Goal: Information Seeking & Learning: Learn about a topic

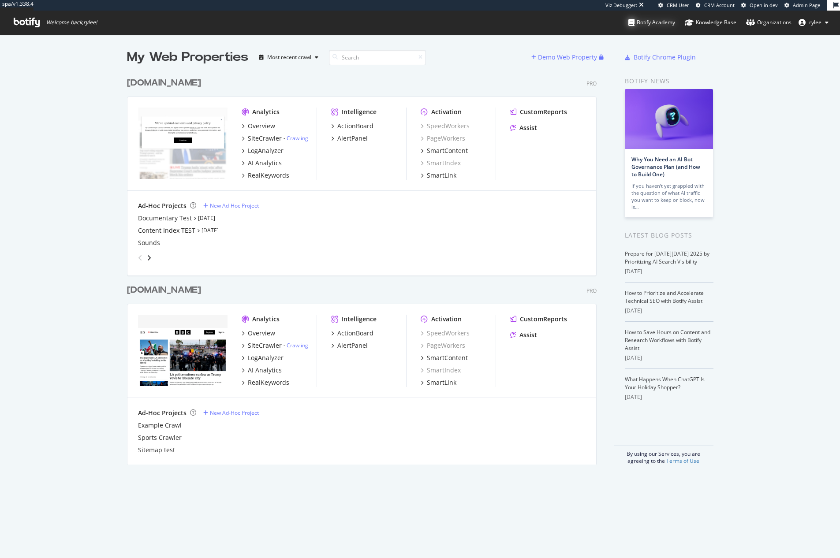
scroll to position [558, 840]
click at [822, 23] on button "rylee" at bounding box center [814, 22] width 44 height 14
click at [774, 44] on link "Edit Profile" at bounding box center [793, 41] width 85 height 13
click at [268, 142] on div "SiteCrawler" at bounding box center [265, 138] width 34 height 9
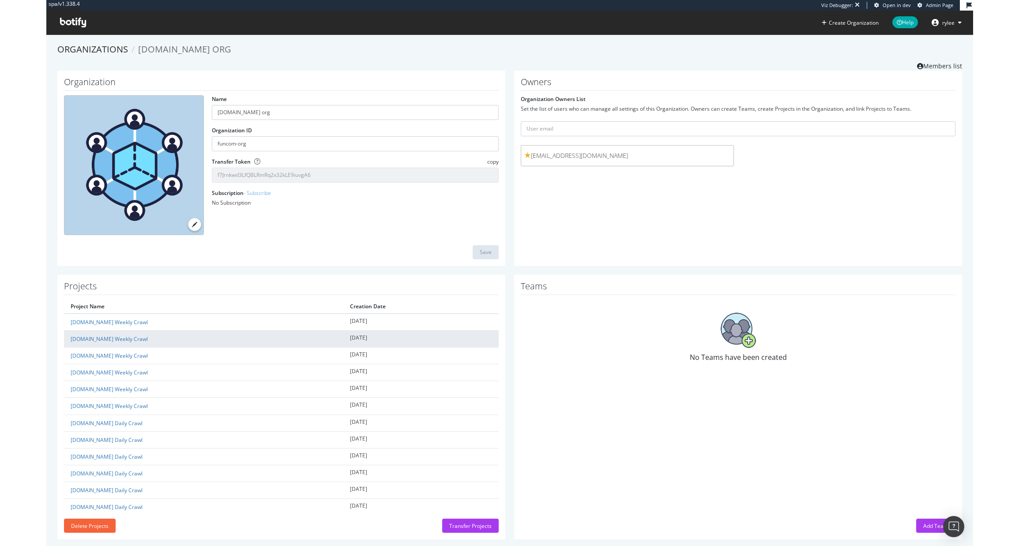
scroll to position [11, 0]
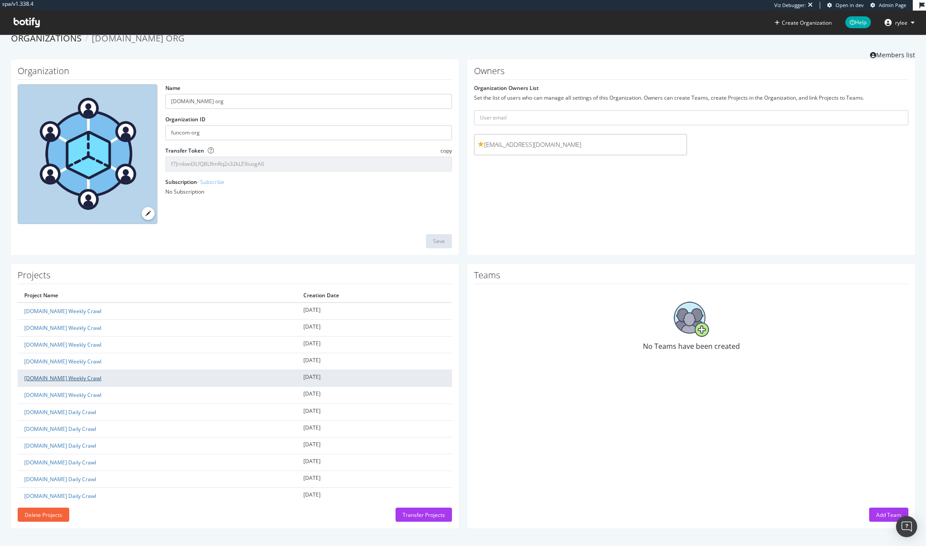
click at [54, 382] on link "[DOMAIN_NAME] Weekly Crawl" at bounding box center [62, 378] width 77 height 7
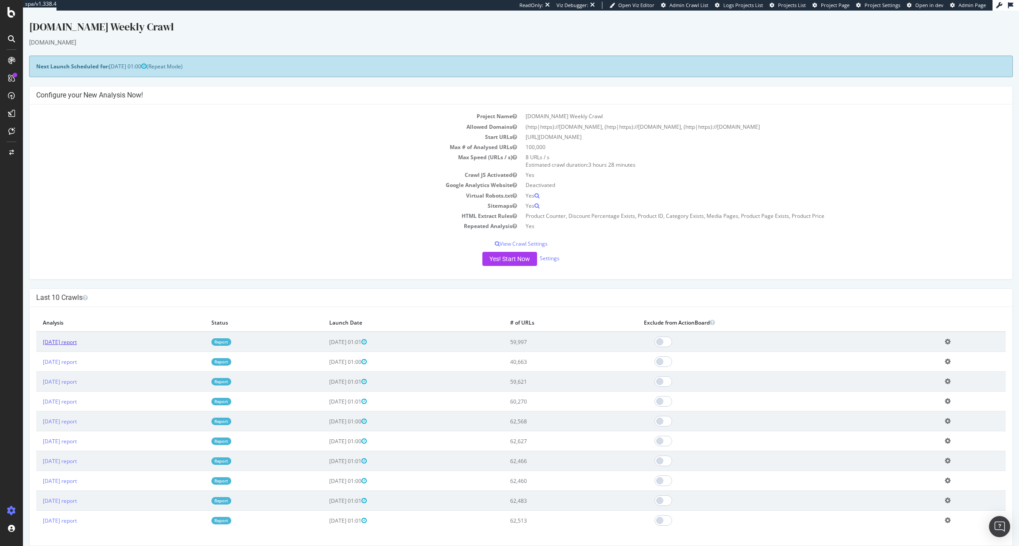
click at [77, 340] on link "2025 Oct. 2nd report" at bounding box center [60, 341] width 34 height 7
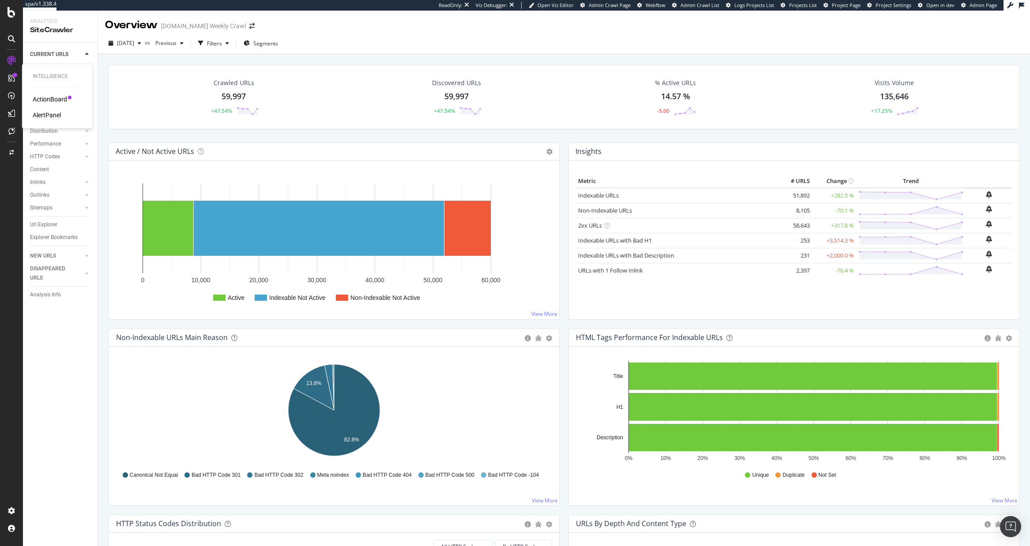
click at [39, 96] on div "ActionBoard" at bounding box center [50, 99] width 34 height 9
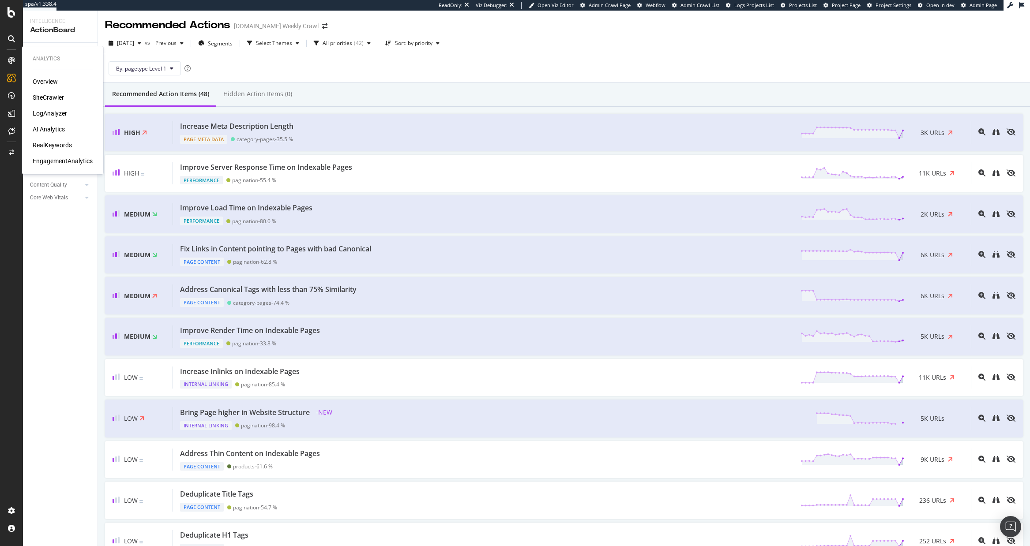
click at [48, 98] on div "SiteCrawler" at bounding box center [48, 97] width 31 height 9
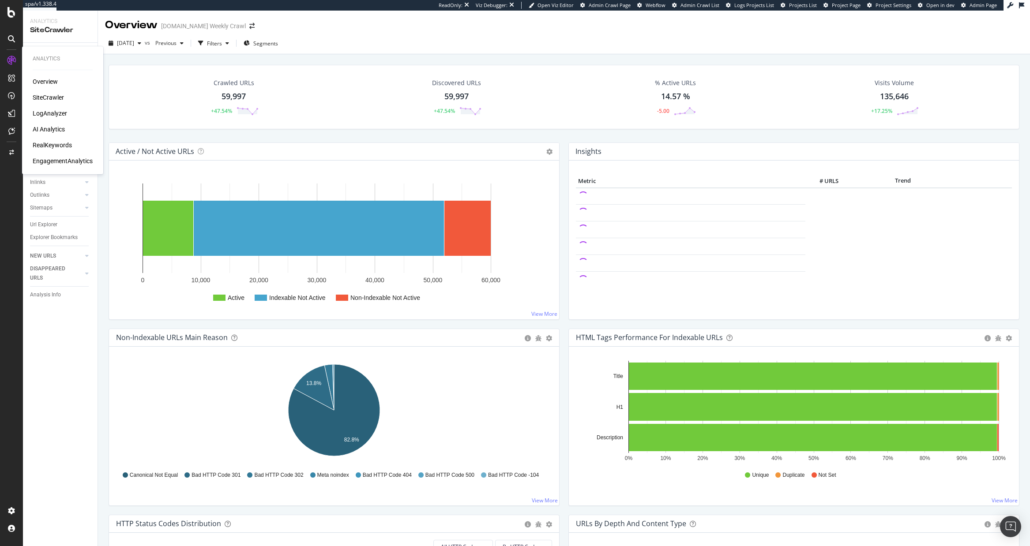
click at [51, 142] on div "RealKeywords" at bounding box center [52, 145] width 39 height 9
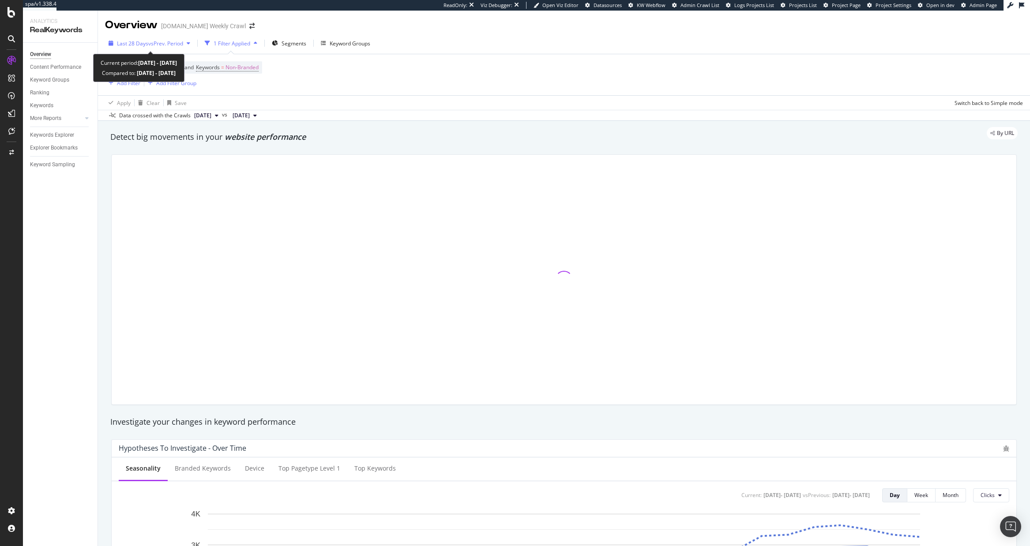
click at [177, 41] on span "vs Prev. Period" at bounding box center [165, 43] width 35 height 7
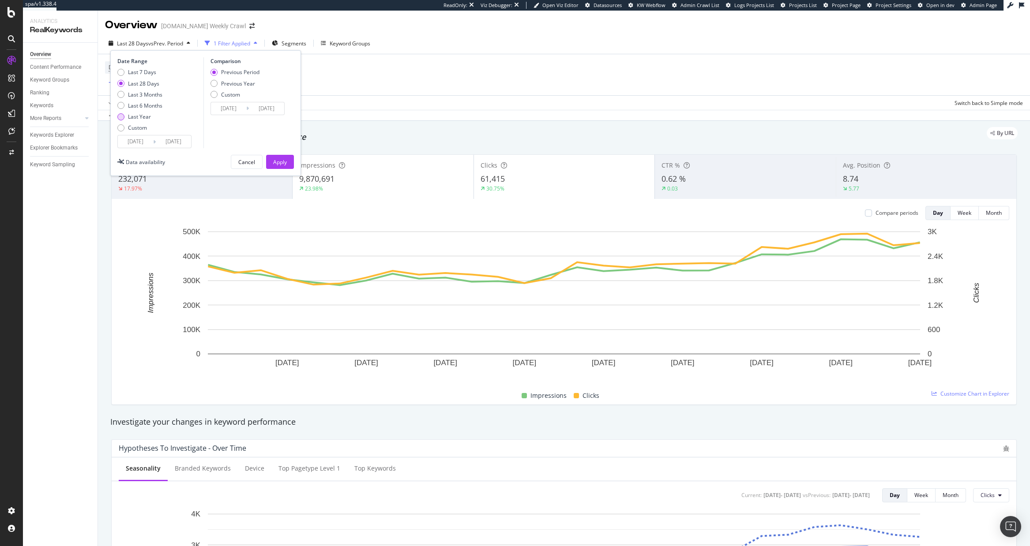
click at [147, 120] on div "Last Year" at bounding box center [139, 116] width 23 height 7
type input "2024/10/05"
type input "2023/10/06"
type input "2024/10/04"
click at [272, 161] on button "Apply" at bounding box center [280, 162] width 28 height 14
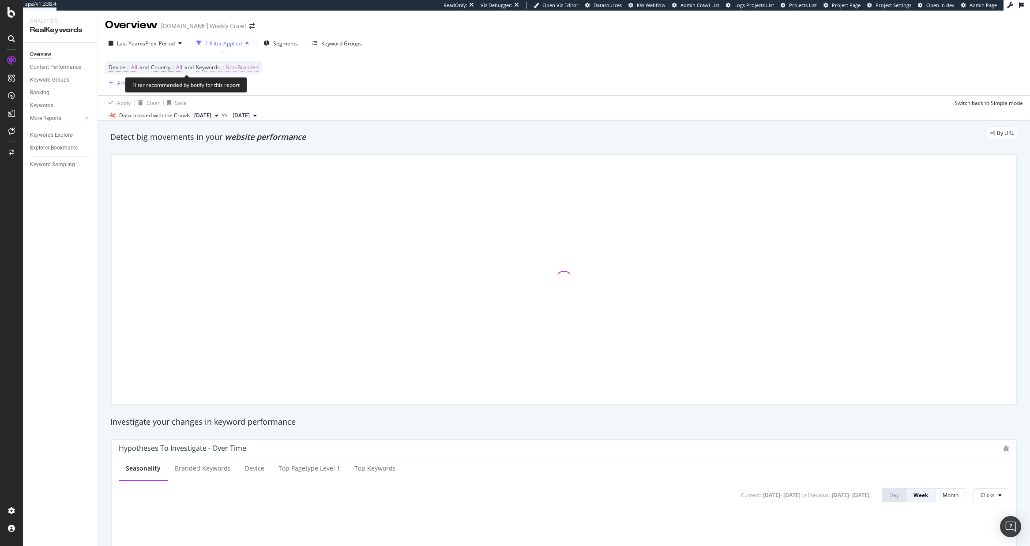
click at [249, 69] on span "Non-Branded" at bounding box center [241, 67] width 33 height 12
click at [247, 89] on div "button" at bounding box center [250, 88] width 11 height 5
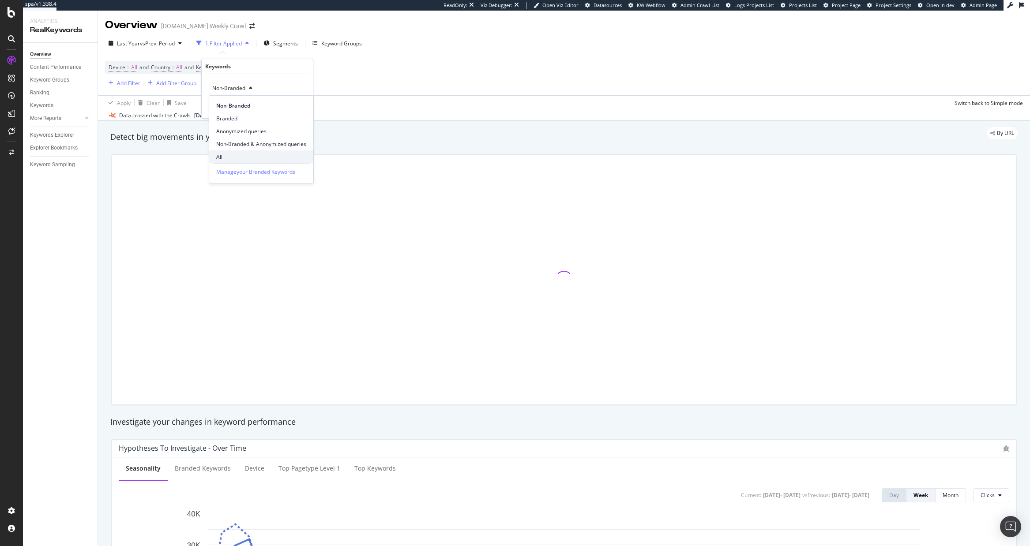
click at [239, 150] on div "All" at bounding box center [261, 156] width 104 height 13
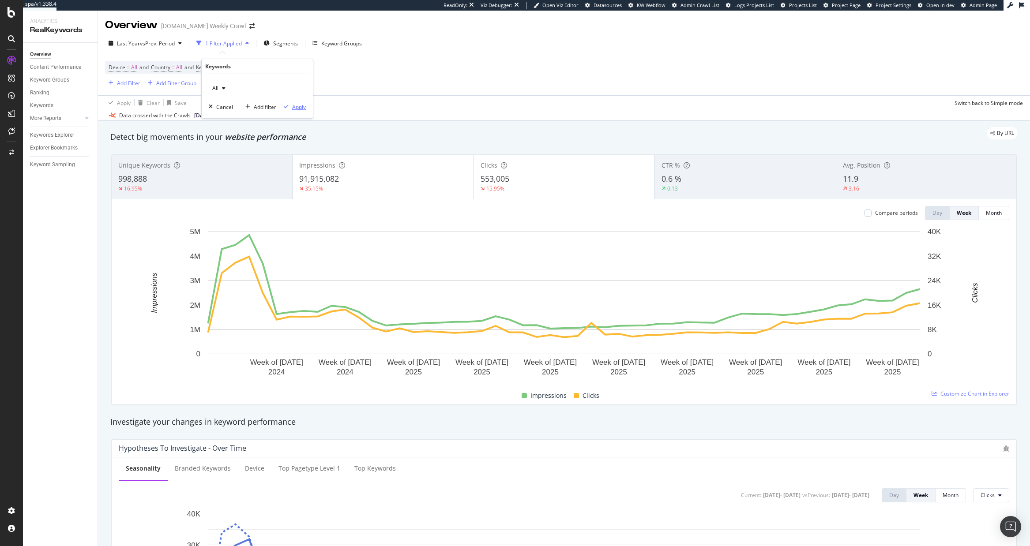
click at [295, 108] on div "Apply" at bounding box center [299, 106] width 14 height 7
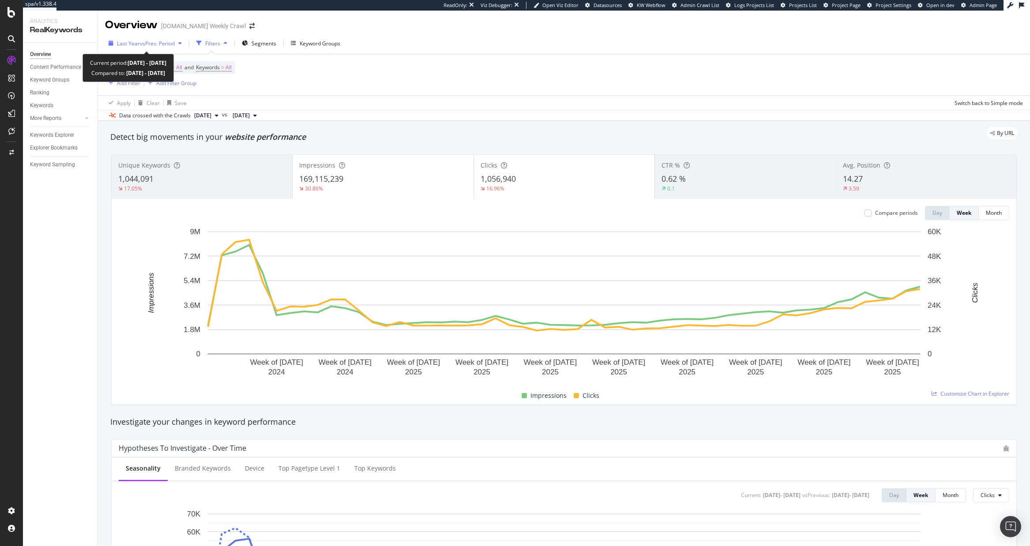
click at [166, 45] on span "vs Prev. Period" at bounding box center [157, 43] width 35 height 7
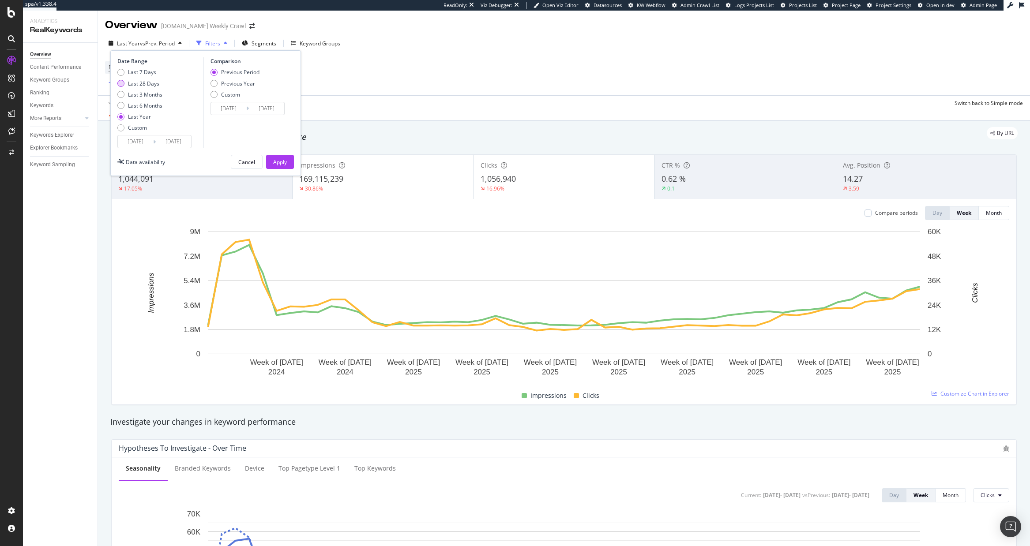
click at [142, 83] on div "Last 28 Days" at bounding box center [143, 83] width 31 height 7
type input "2025/09/07"
type input "2025/08/10"
type input "2025/09/06"
click at [225, 86] on div "Previous Year" at bounding box center [238, 83] width 34 height 7
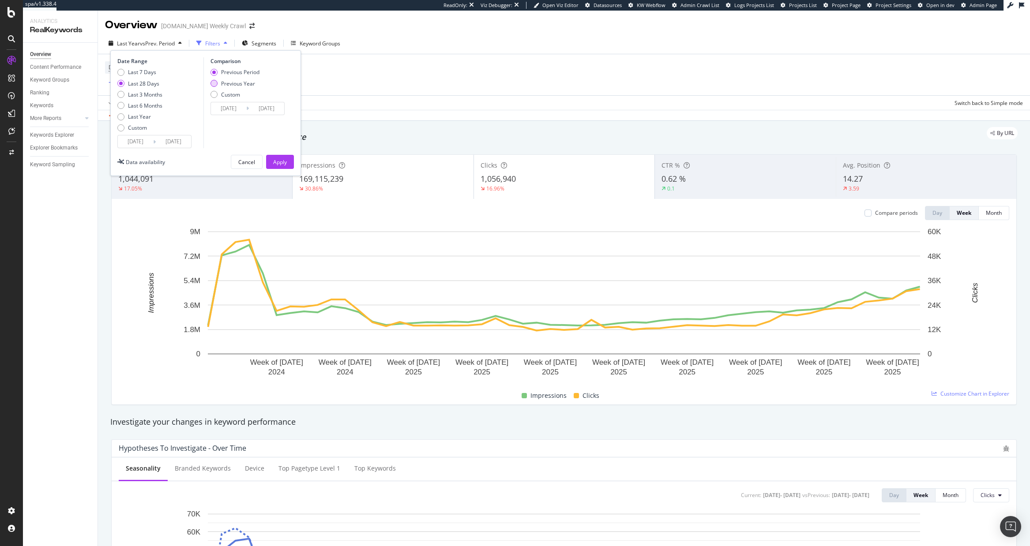
type input "2024/09/08"
type input "2024/10/05"
click at [277, 162] on div "Apply" at bounding box center [280, 161] width 14 height 7
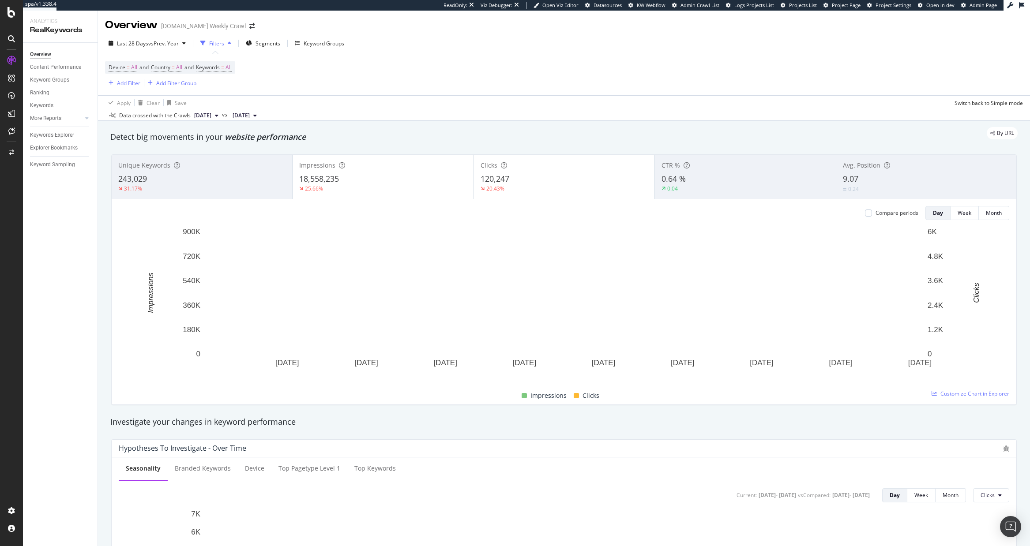
scroll to position [7, 0]
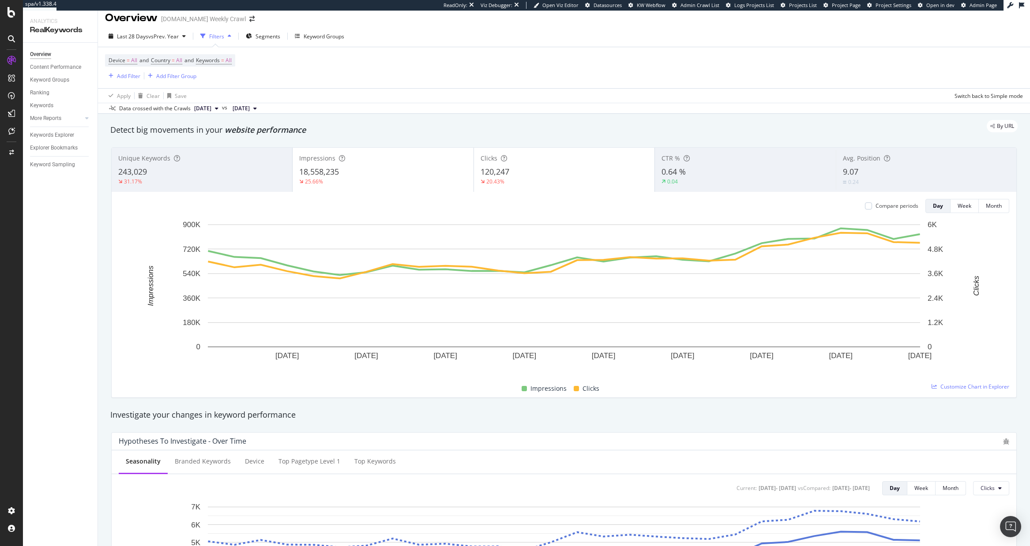
click at [387, 182] on div "25.66%" at bounding box center [382, 182] width 167 height 8
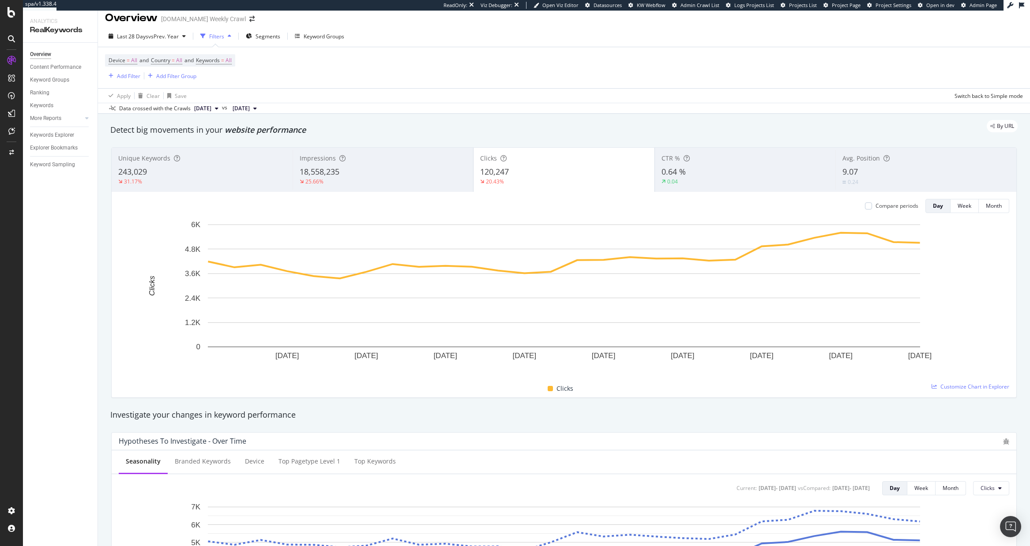
click at [387, 182] on div "25.66%" at bounding box center [383, 182] width 167 height 8
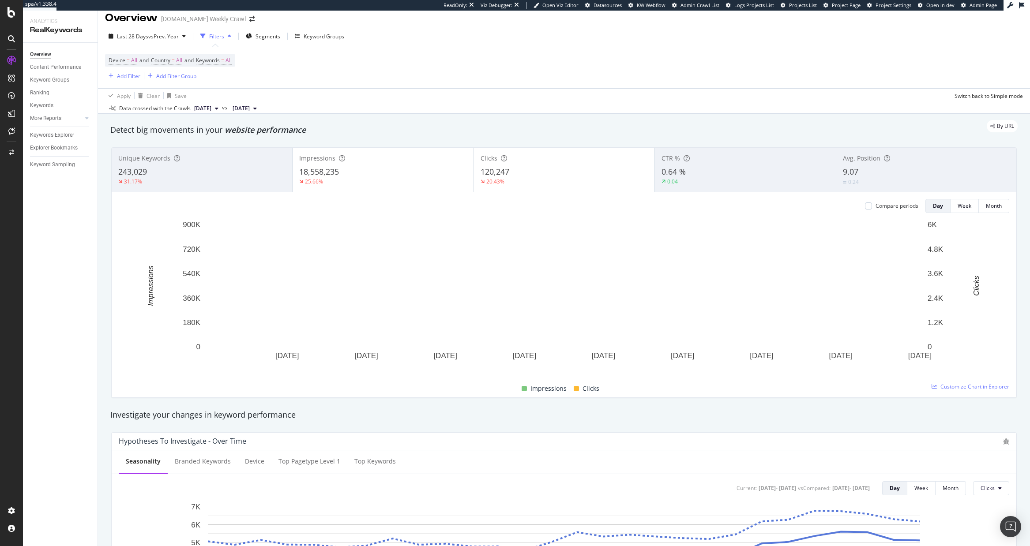
click at [537, 185] on div "Clicks 120,247 20.43%" at bounding box center [564, 170] width 180 height 40
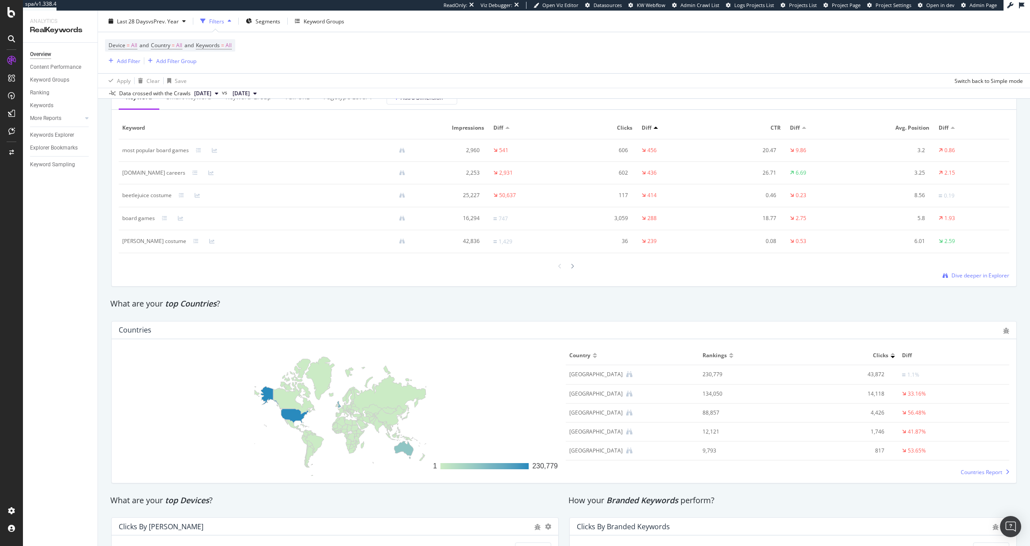
scroll to position [1042, 0]
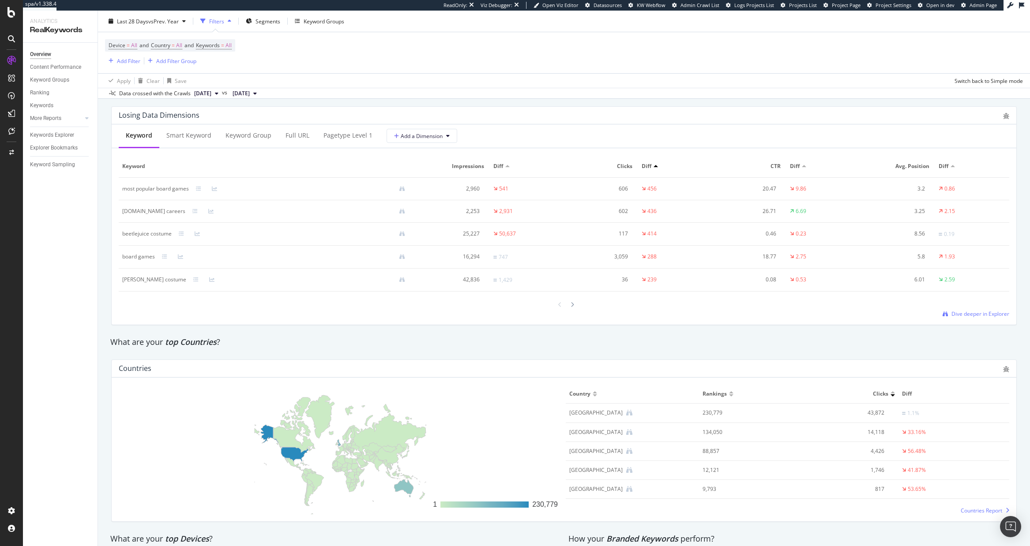
click at [15, 18] on div at bounding box center [11, 273] width 23 height 546
click at [11, 18] on div at bounding box center [11, 273] width 23 height 546
click at [11, 14] on icon at bounding box center [11, 12] width 8 height 11
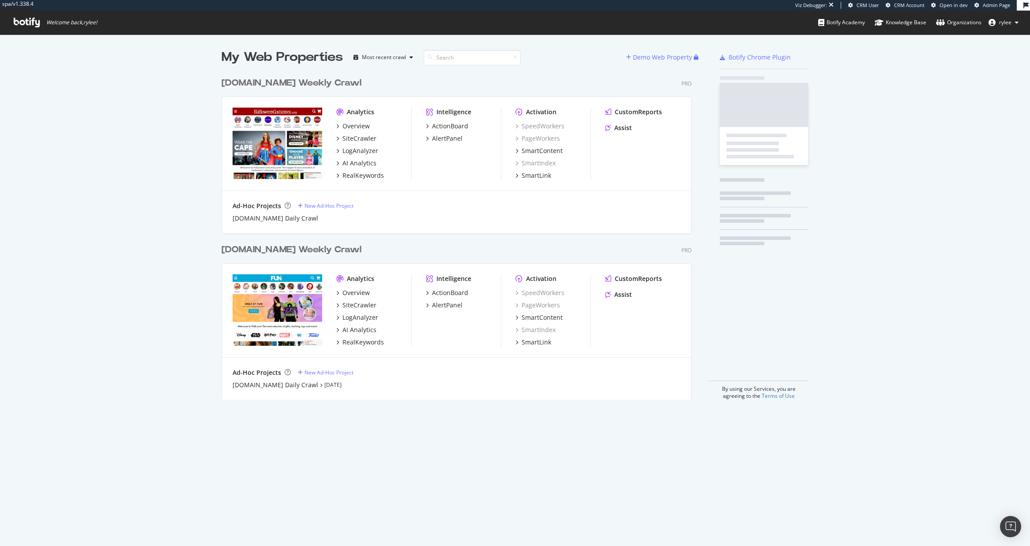
scroll to position [333, 477]
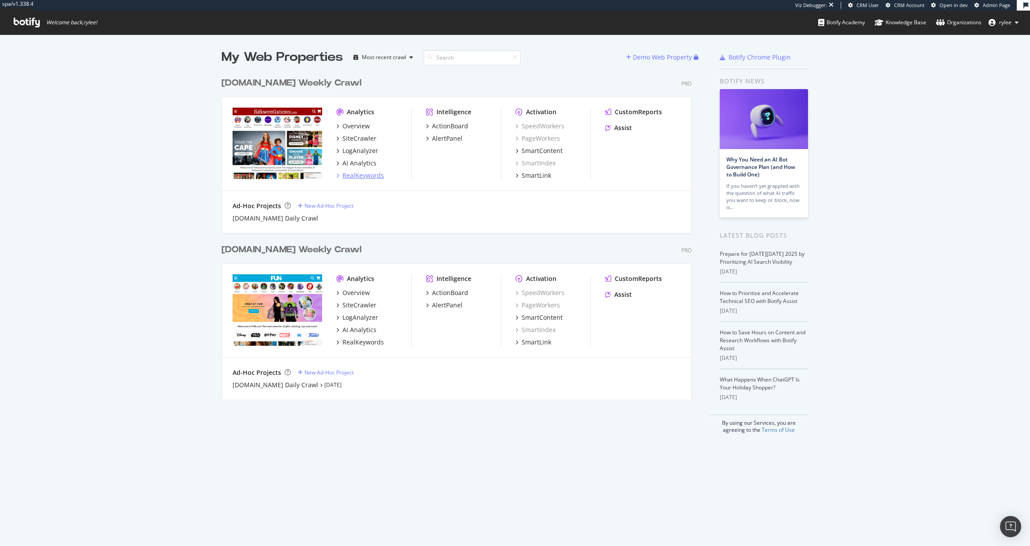
click at [375, 178] on div "RealKeywords" at bounding box center [362, 175] width 41 height 9
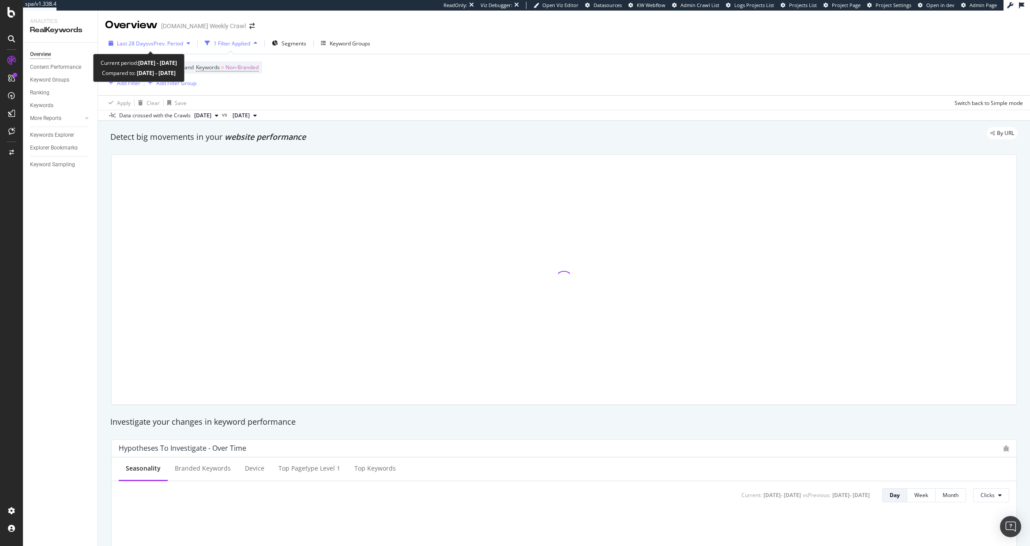
click at [175, 47] on span "vs Prev. Period" at bounding box center [165, 43] width 35 height 7
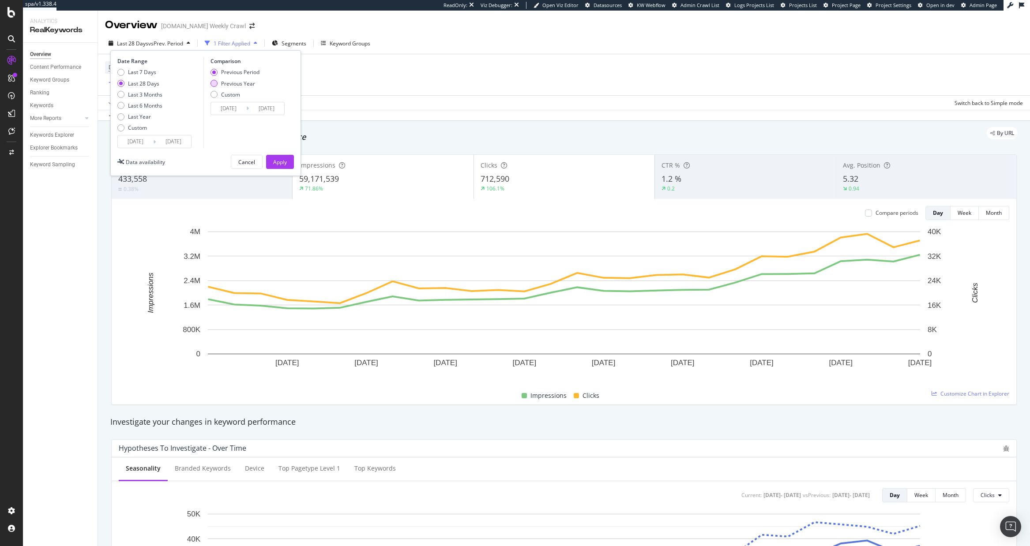
click at [242, 83] on div "Previous Year" at bounding box center [238, 83] width 34 height 7
type input "2024/09/08"
type input "2024/10/05"
click at [288, 158] on button "Apply" at bounding box center [280, 162] width 28 height 14
